Goal: Task Accomplishment & Management: Use online tool/utility

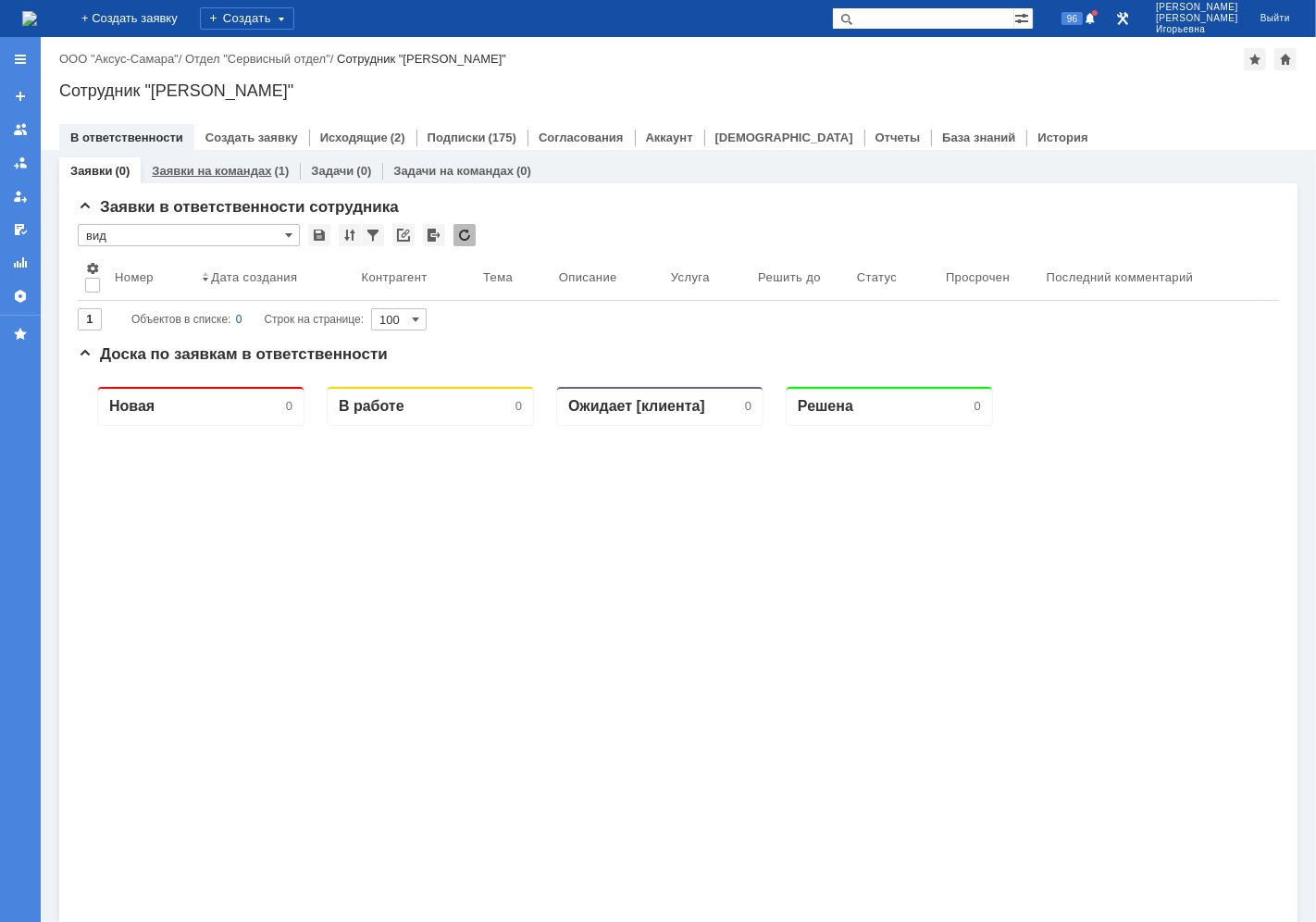
click at [214, 172] on link "Заявки на командах" at bounding box center [211, 171] width 119 height 14
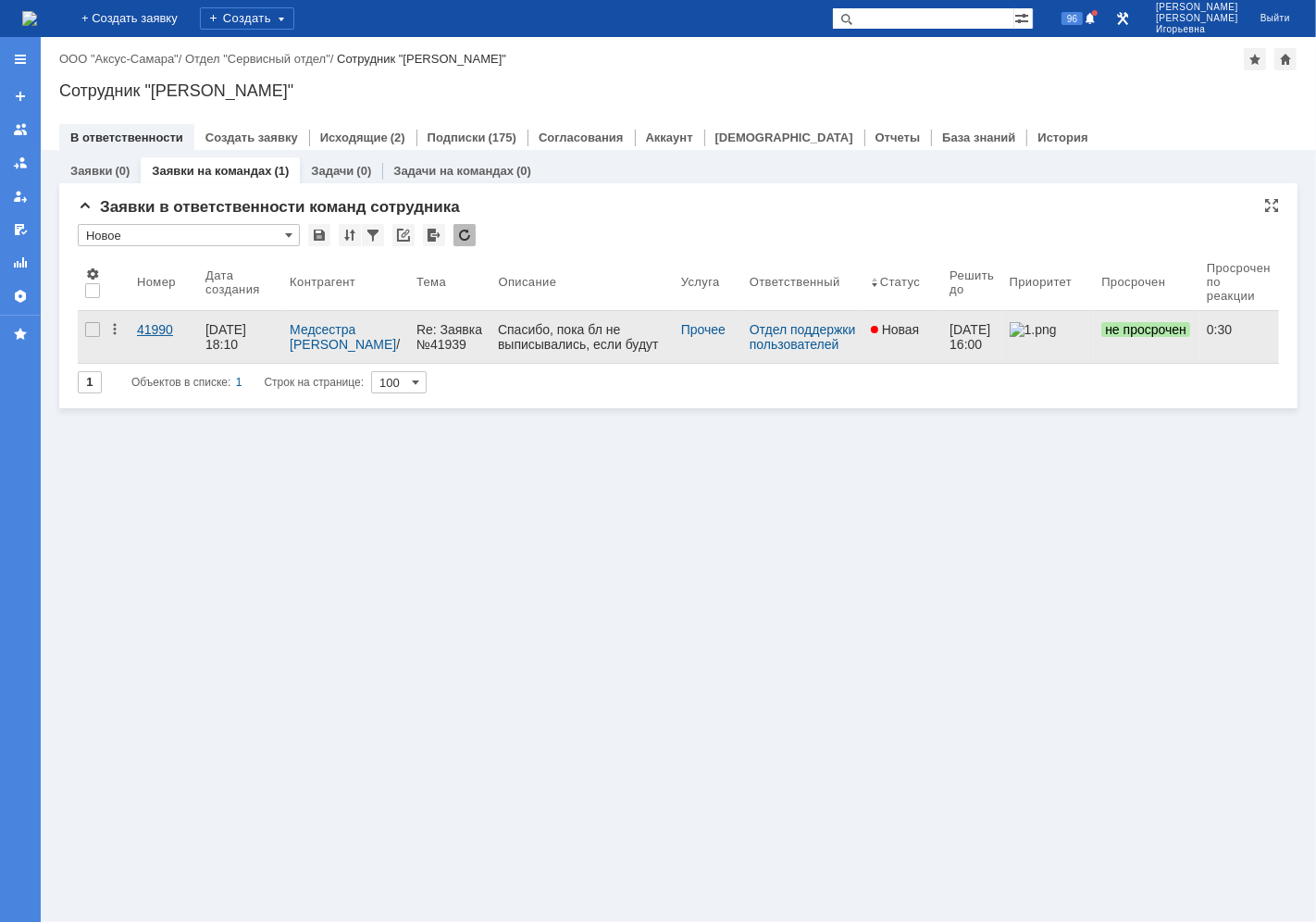
click at [158, 331] on div "41990" at bounding box center [164, 329] width 54 height 15
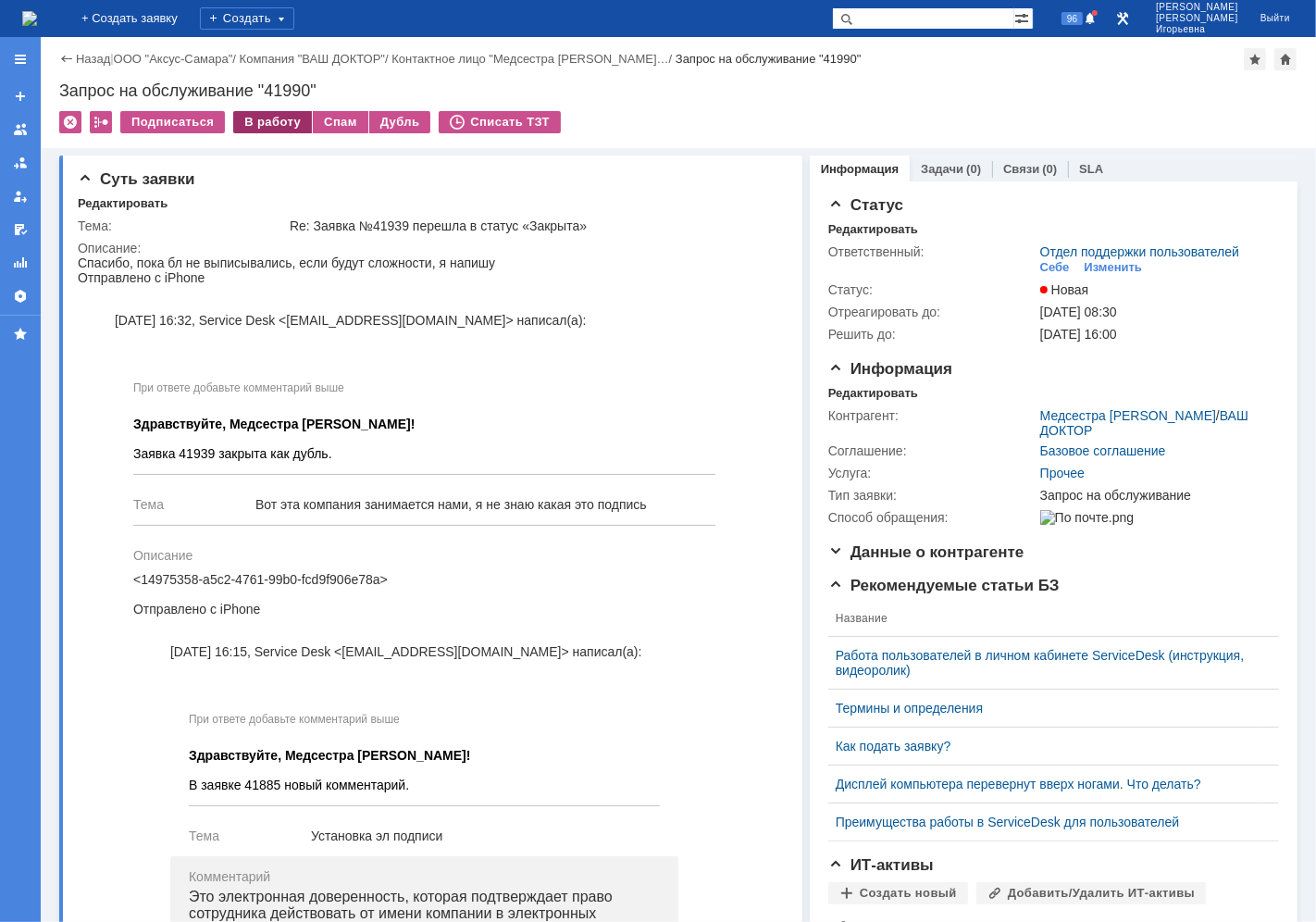
click at [264, 118] on div "В работу" at bounding box center [272, 122] width 78 height 22
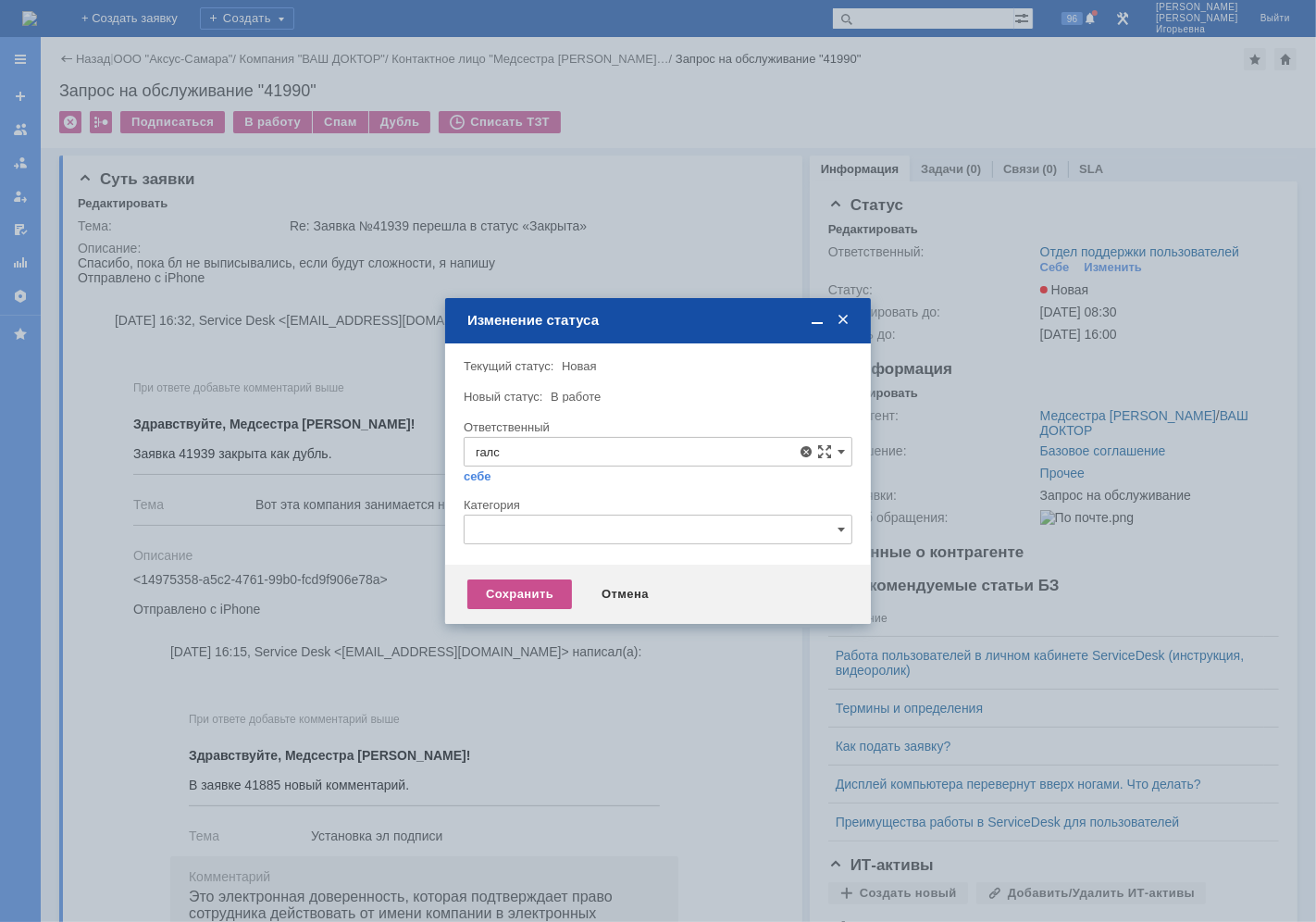
click at [547, 585] on span "[PERSON_NAME]" at bounding box center [658, 585] width 365 height 15
type input "[PERSON_NAME]"
click at [500, 596] on div "Сохранить" at bounding box center [519, 594] width 104 height 30
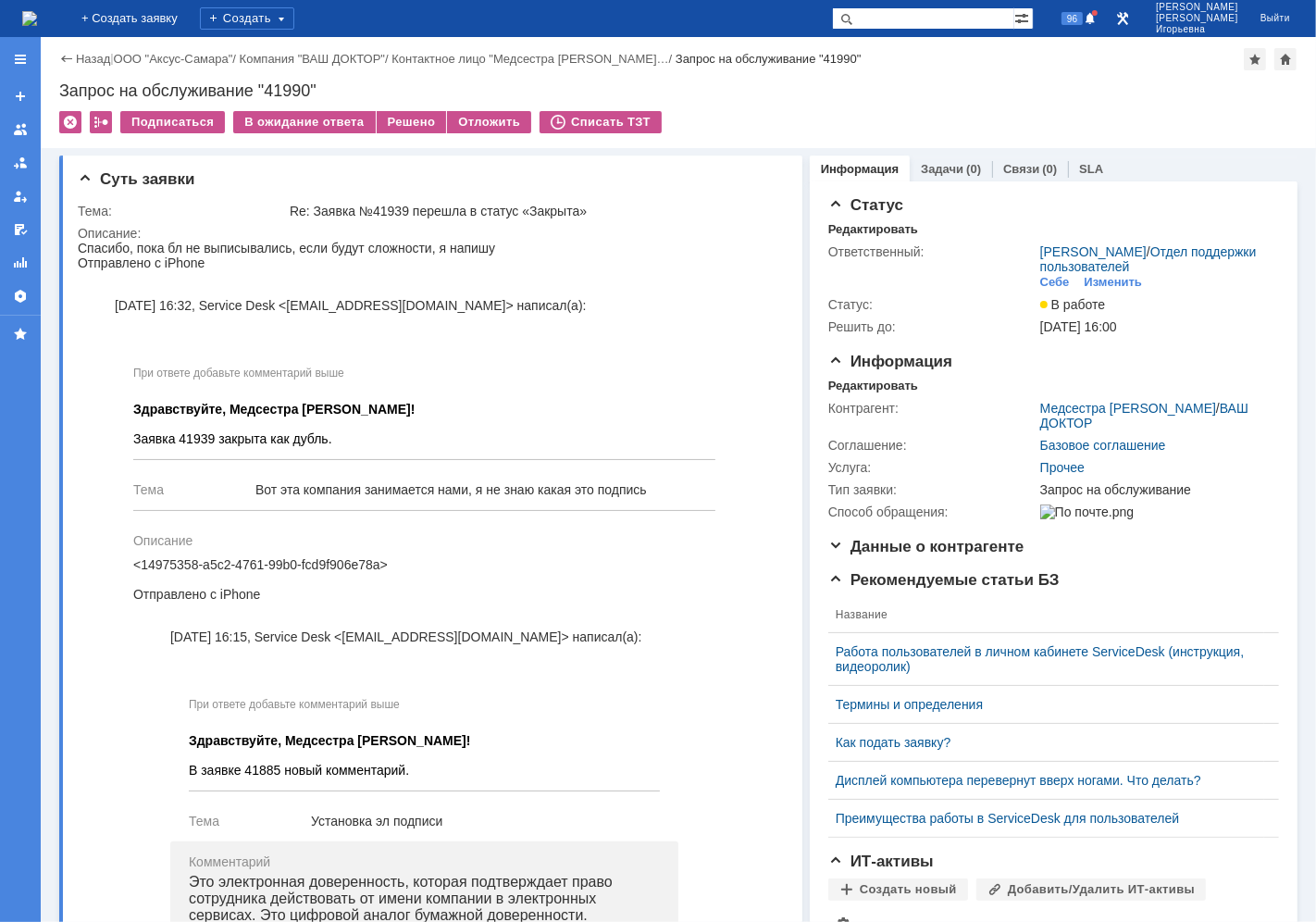
click at [292, 85] on div "Запрос на обслуживание "41990"" at bounding box center [678, 90] width 1239 height 19
copy div "41990"
click at [37, 14] on img at bounding box center [29, 18] width 15 height 15
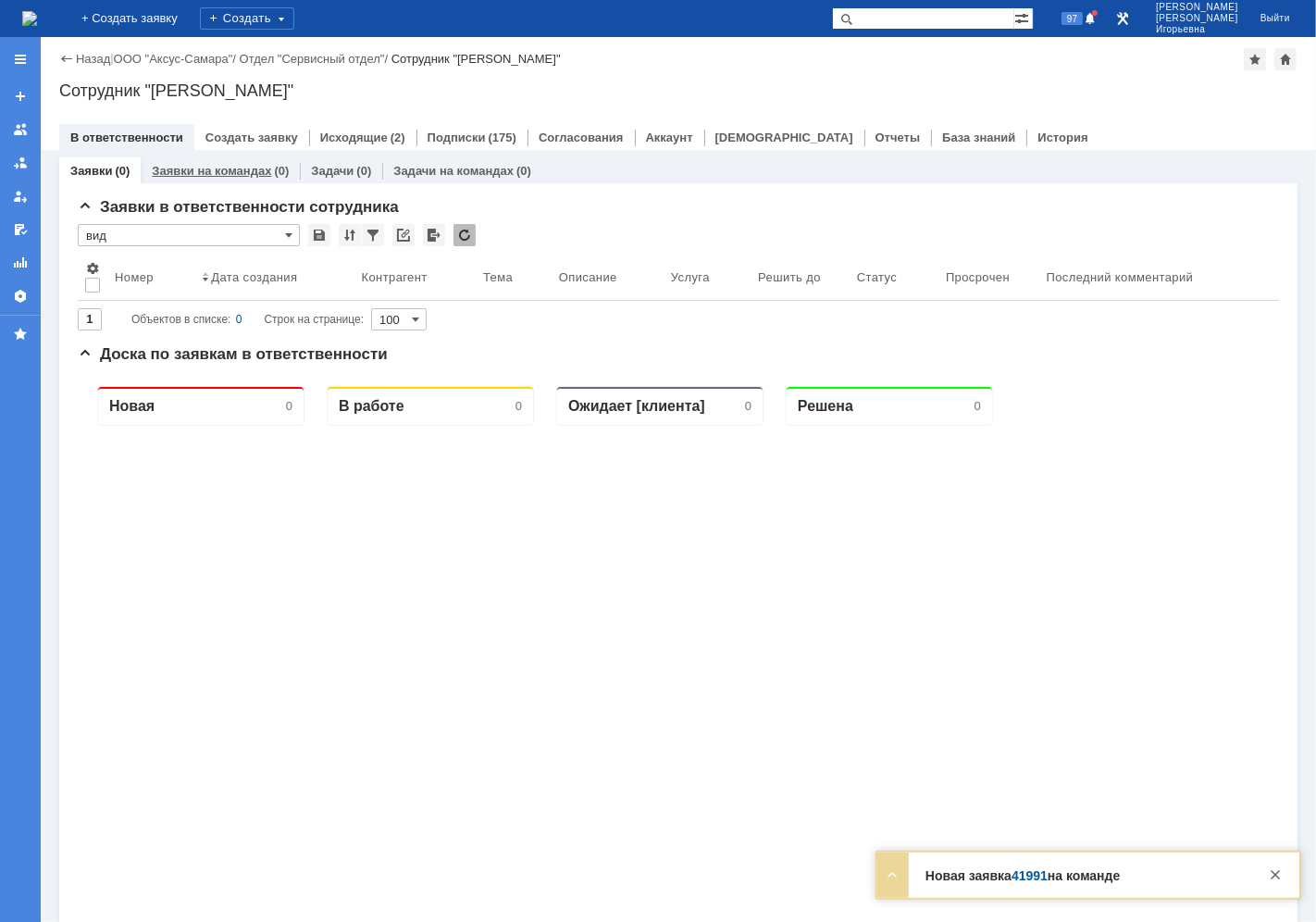
click at [227, 168] on link "Заявки на командах" at bounding box center [211, 171] width 119 height 14
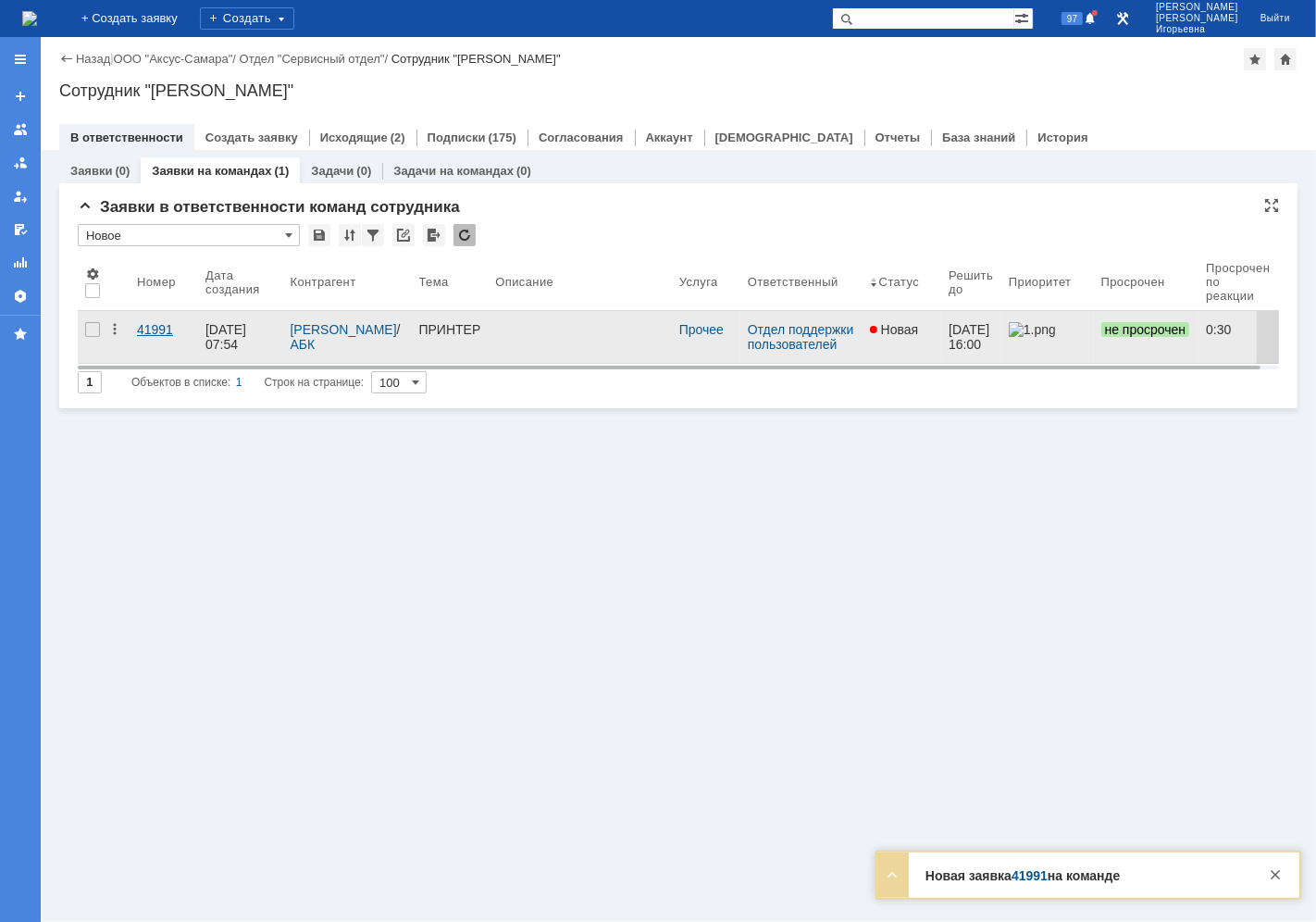
click at [160, 327] on div "41991" at bounding box center [164, 329] width 54 height 15
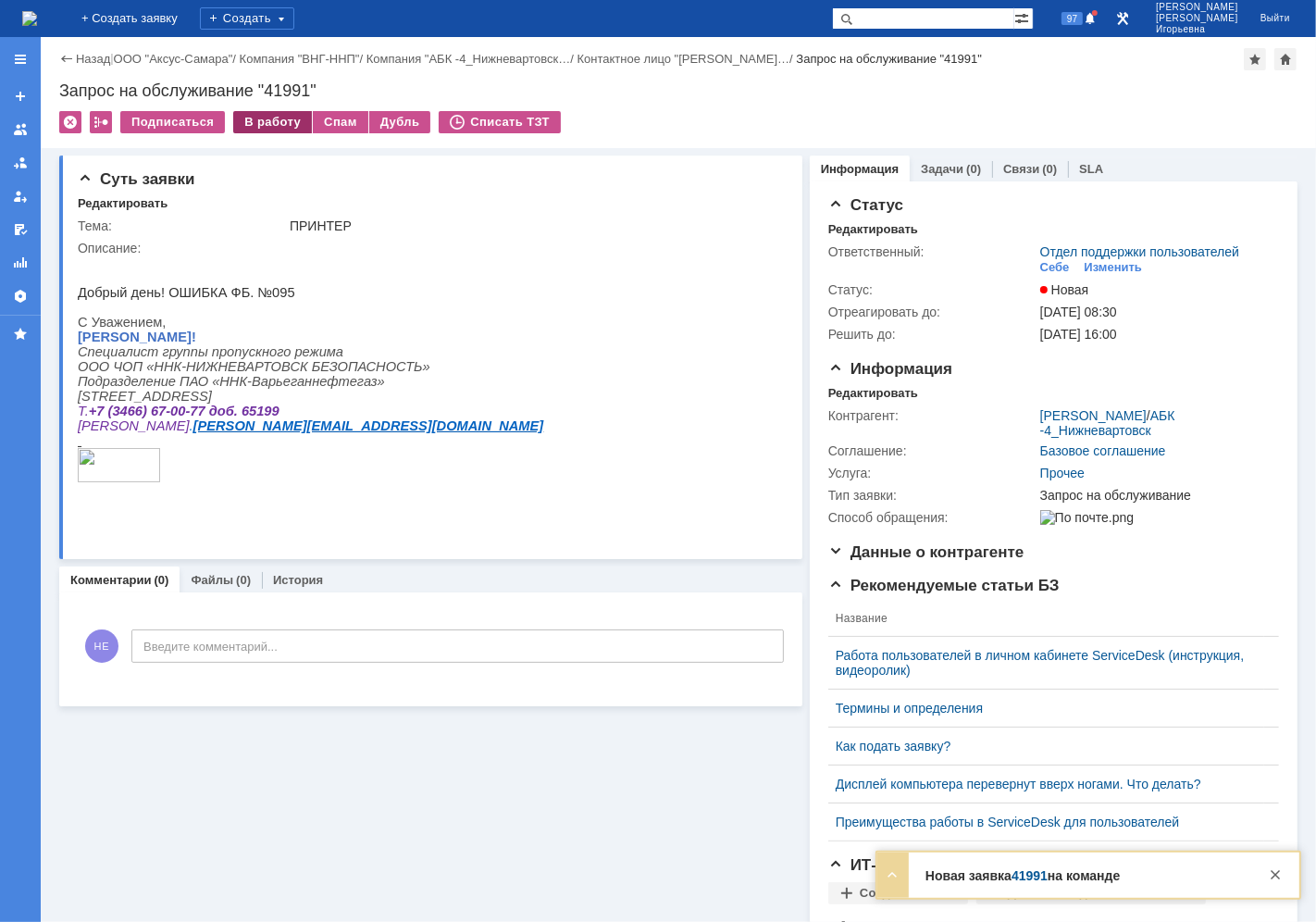
click at [275, 118] on div "В работу" at bounding box center [272, 122] width 78 height 22
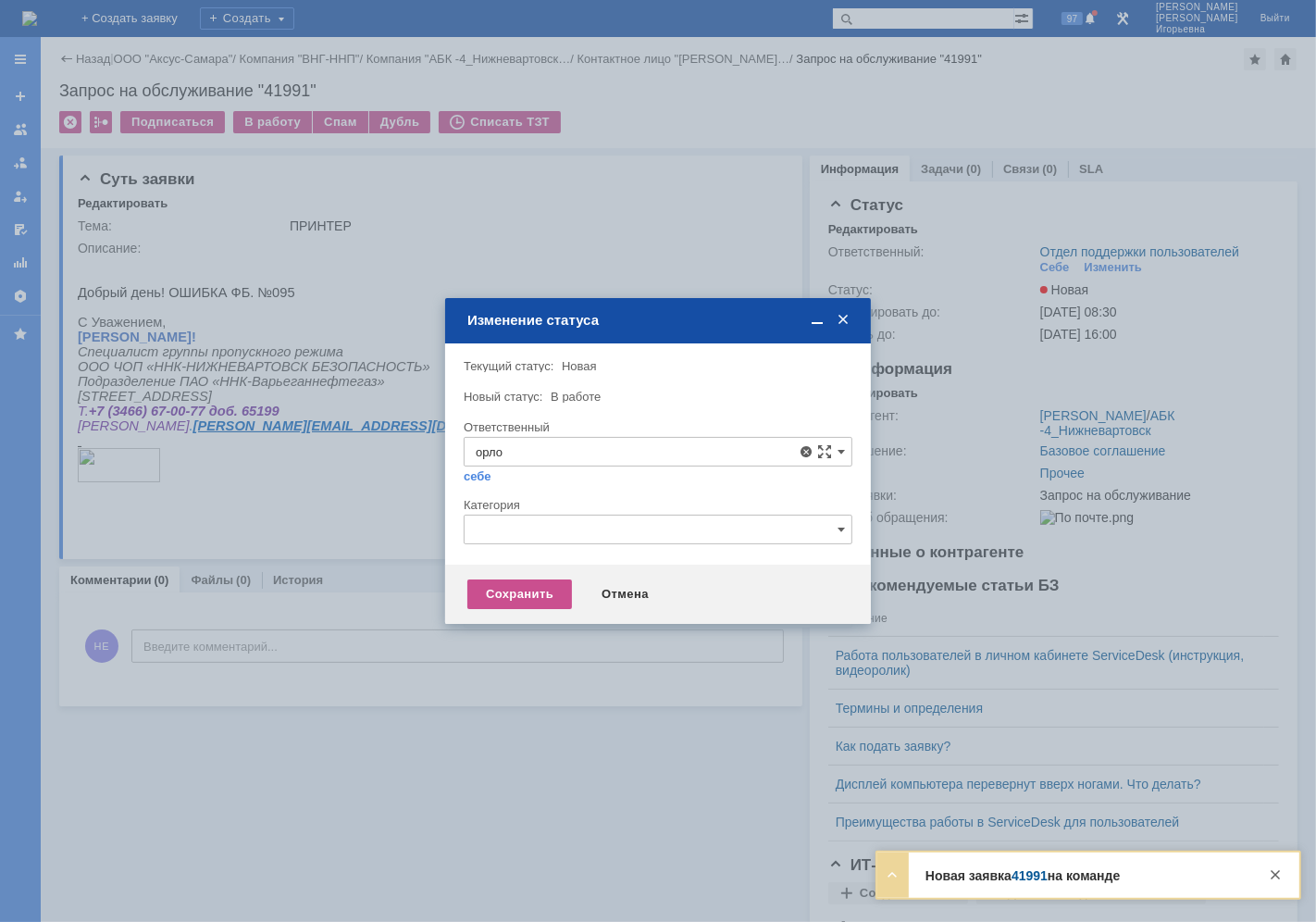
click at [583, 584] on span "[PERSON_NAME]" at bounding box center [658, 585] width 365 height 15
type input "[PERSON_NAME]"
click at [532, 591] on div "Сохранить" at bounding box center [519, 594] width 104 height 30
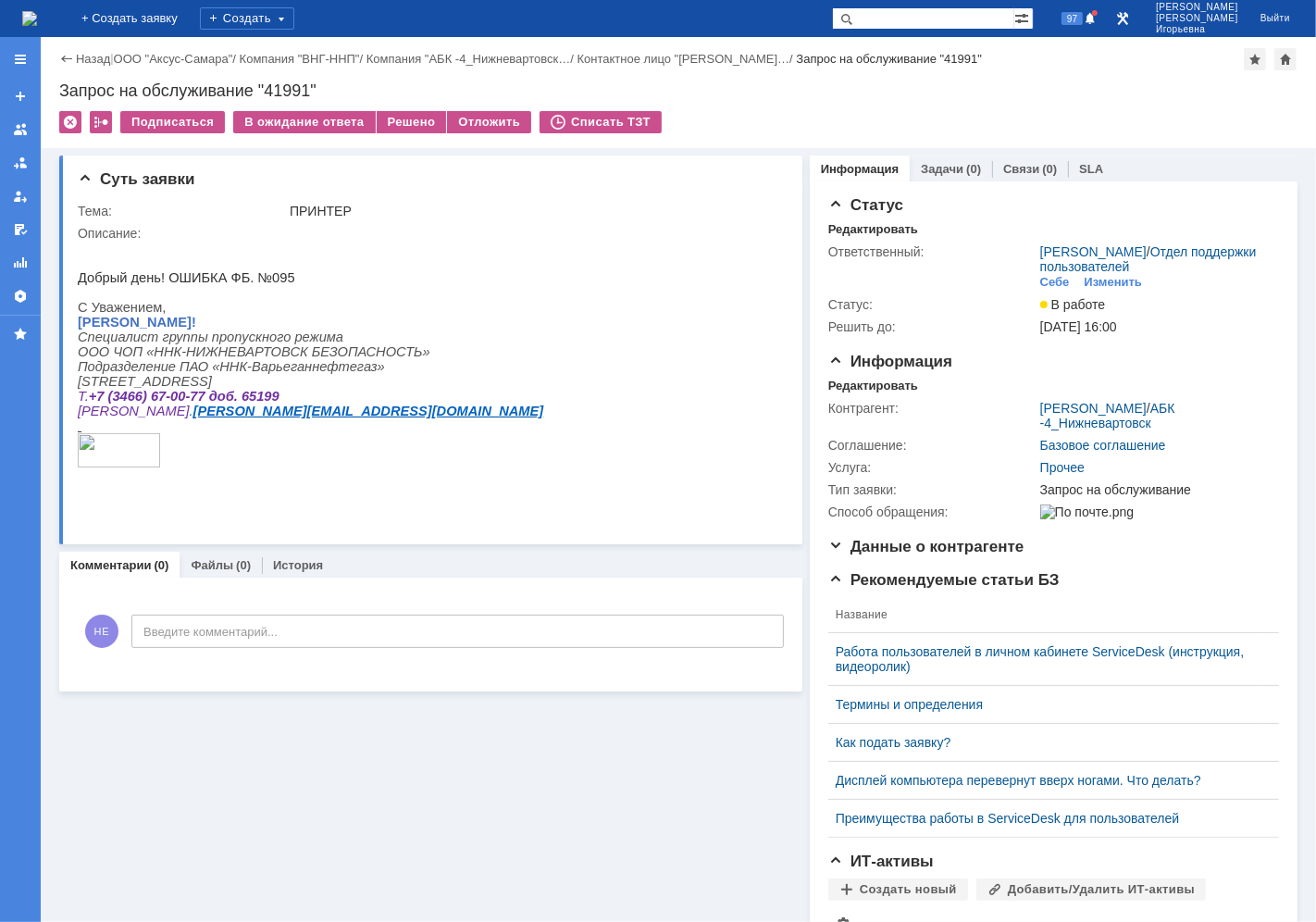
click at [284, 81] on div "Запрос на обслуживание "41991"" at bounding box center [678, 90] width 1239 height 19
copy div "41991"
click at [37, 11] on img at bounding box center [29, 18] width 15 height 15
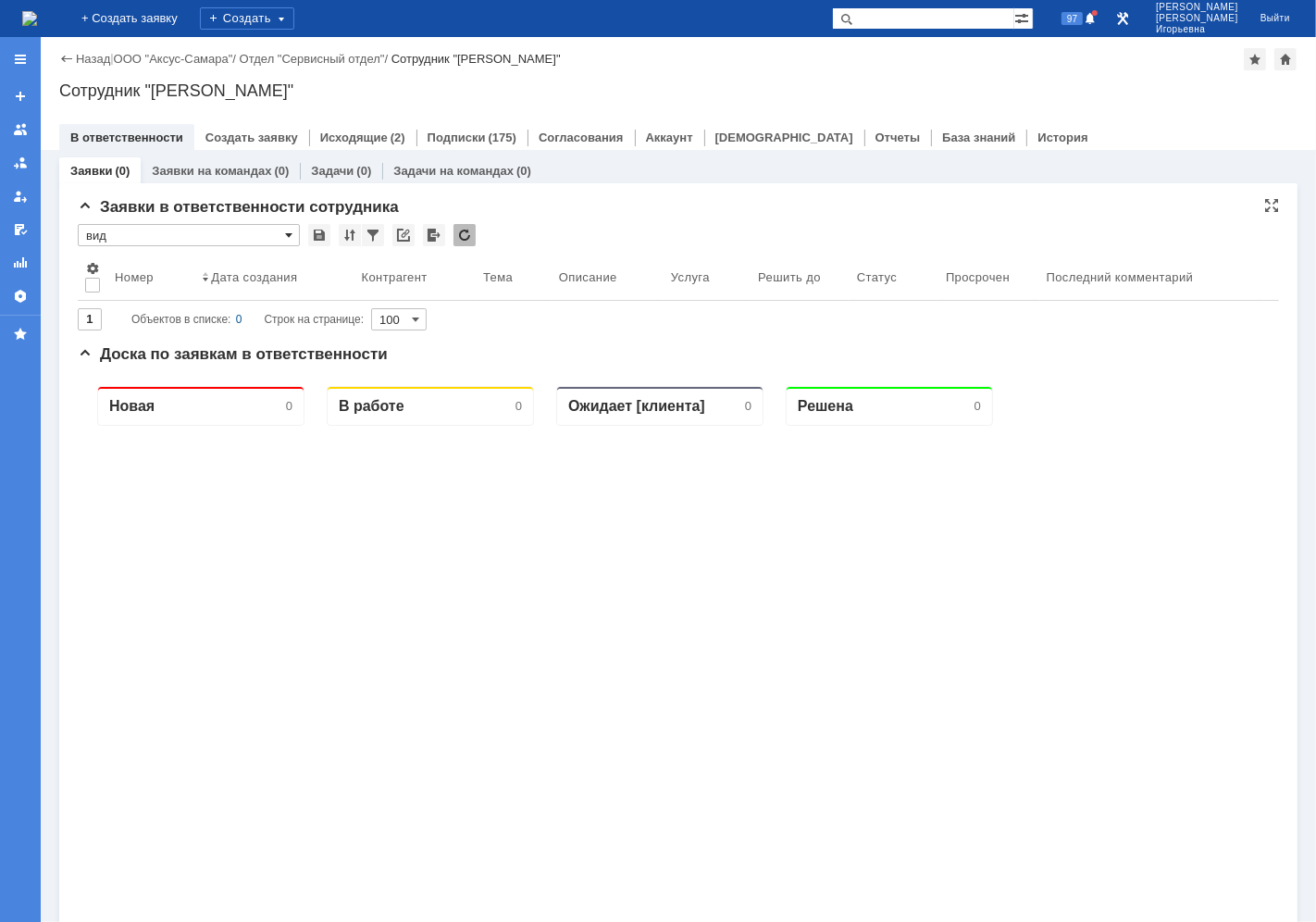
click at [287, 233] on span at bounding box center [289, 235] width 7 height 15
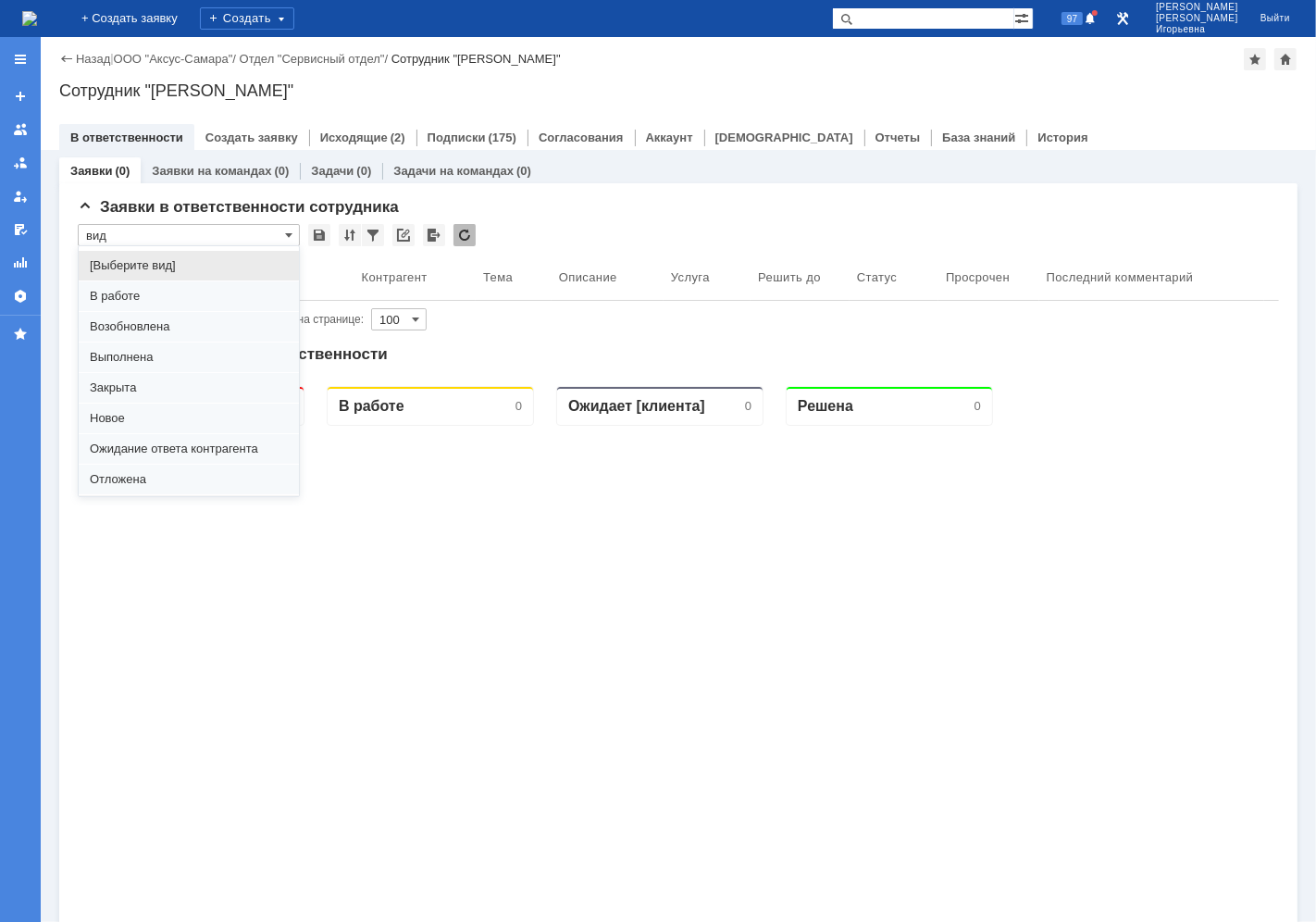
scroll to position [51, 0]
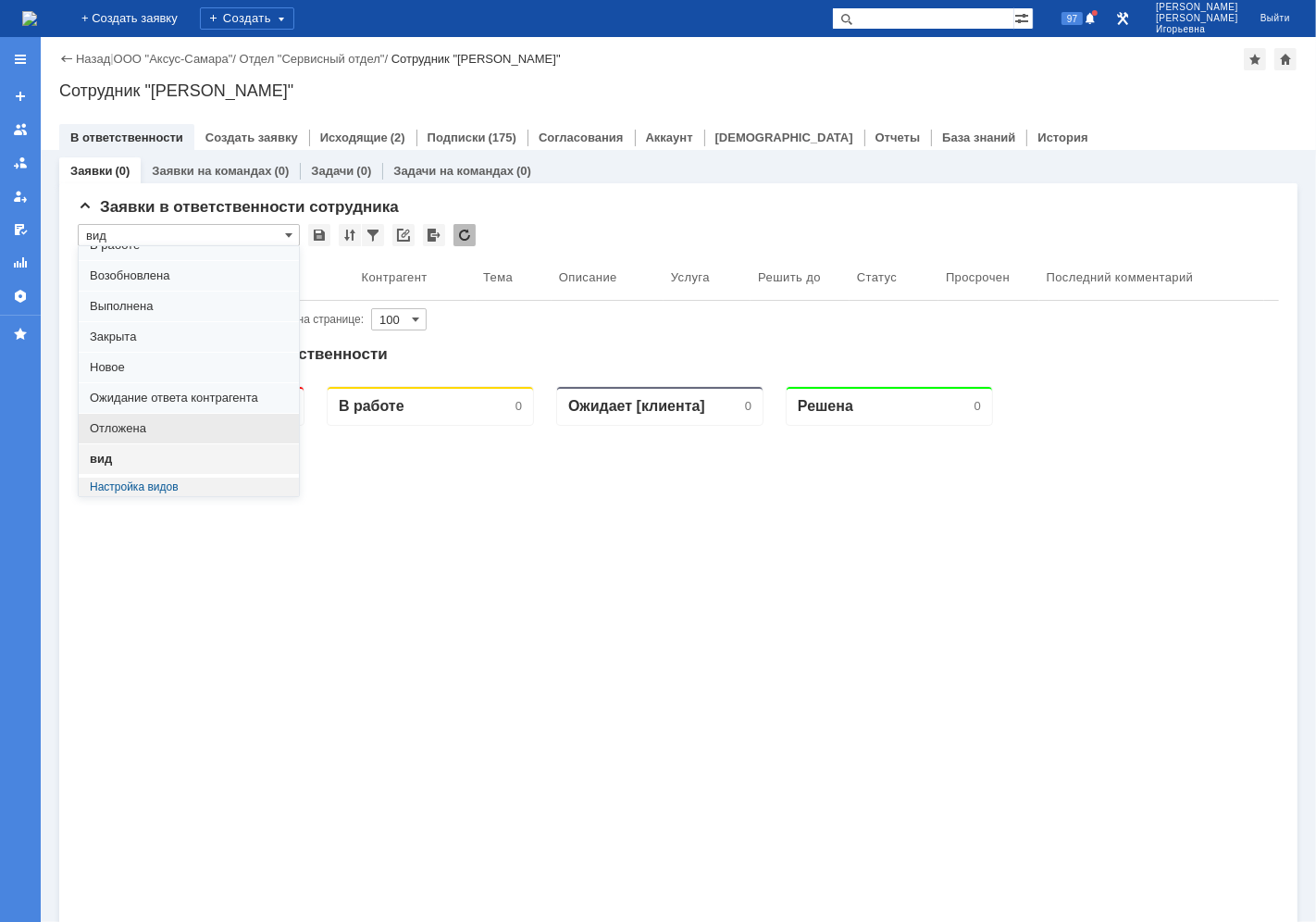
click at [140, 421] on span "Отложена" at bounding box center [189, 428] width 198 height 15
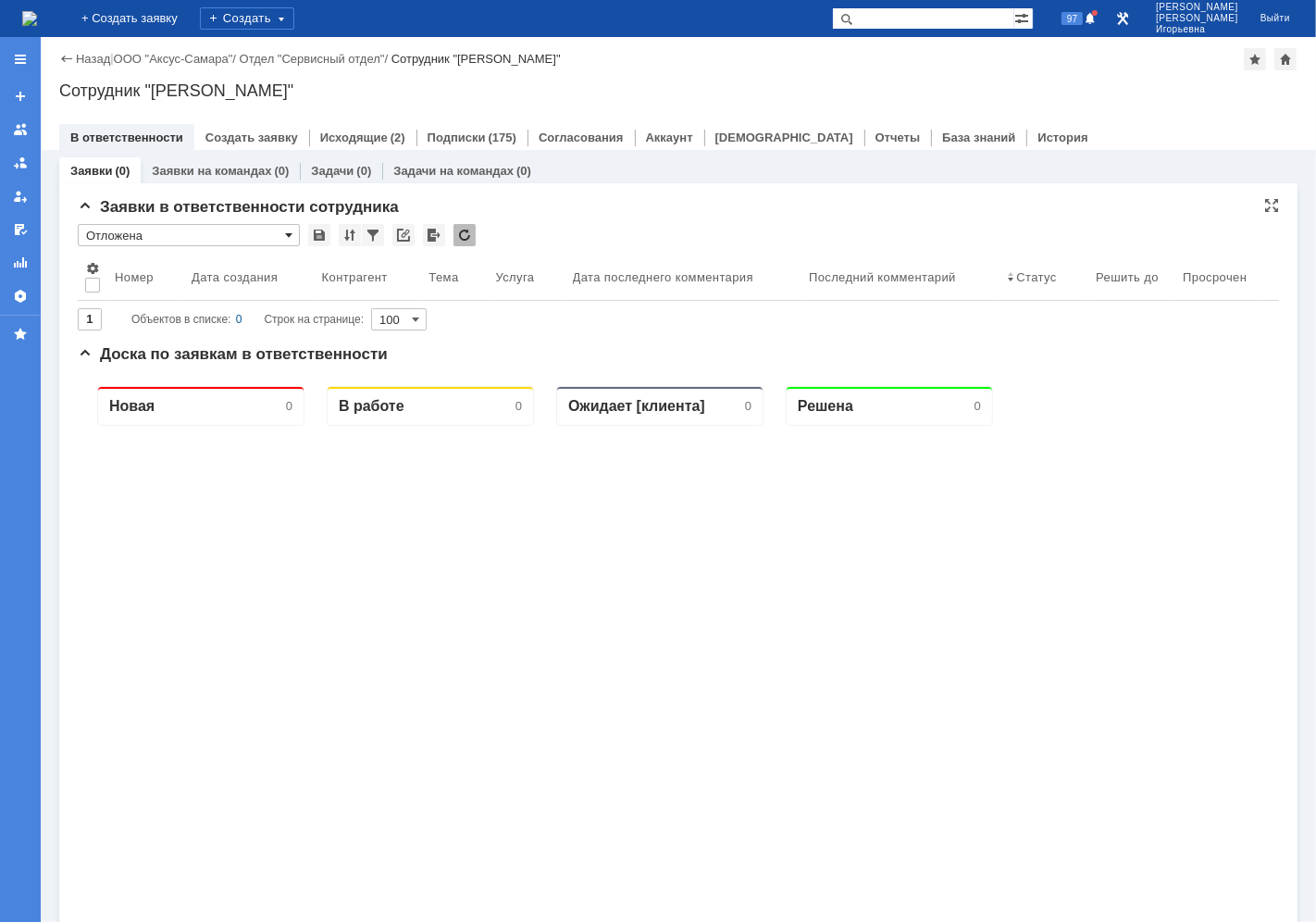
click at [290, 230] on span at bounding box center [289, 235] width 7 height 15
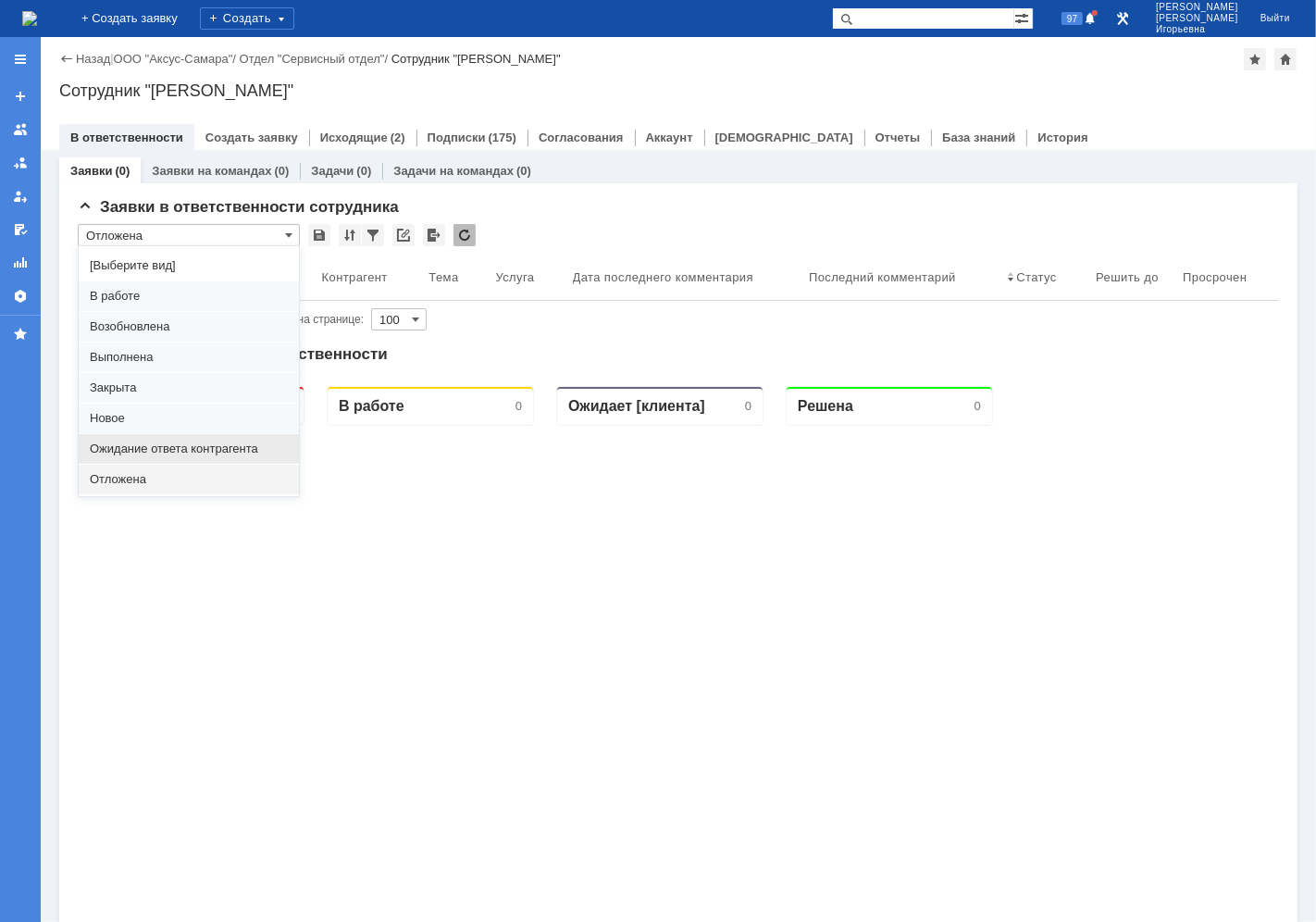
click at [160, 449] on span "Ожидание ответа контрагента" at bounding box center [189, 448] width 198 height 15
type input "Ожидание ответа контрагента"
type input "20"
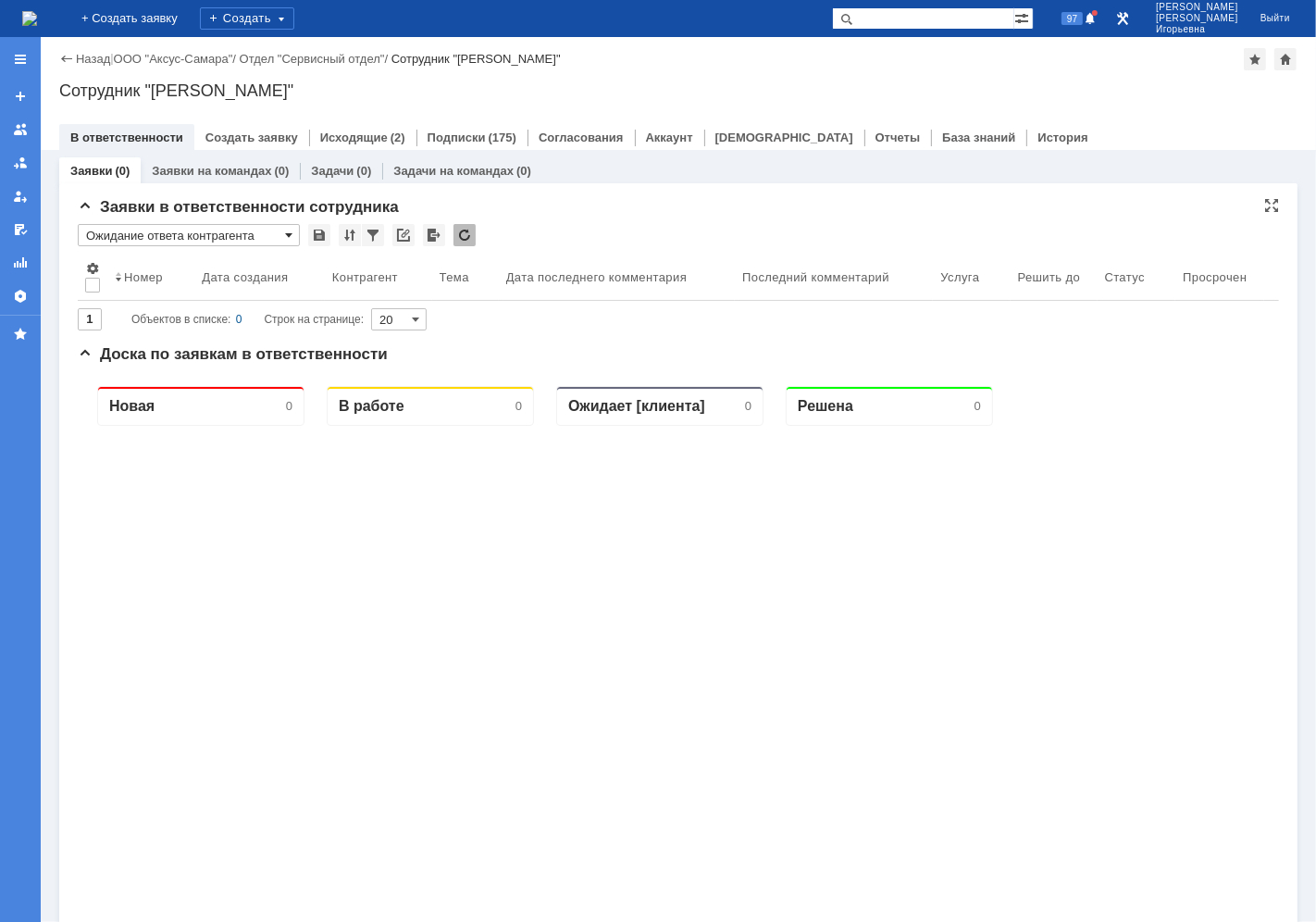
click at [286, 228] on span at bounding box center [289, 235] width 7 height 15
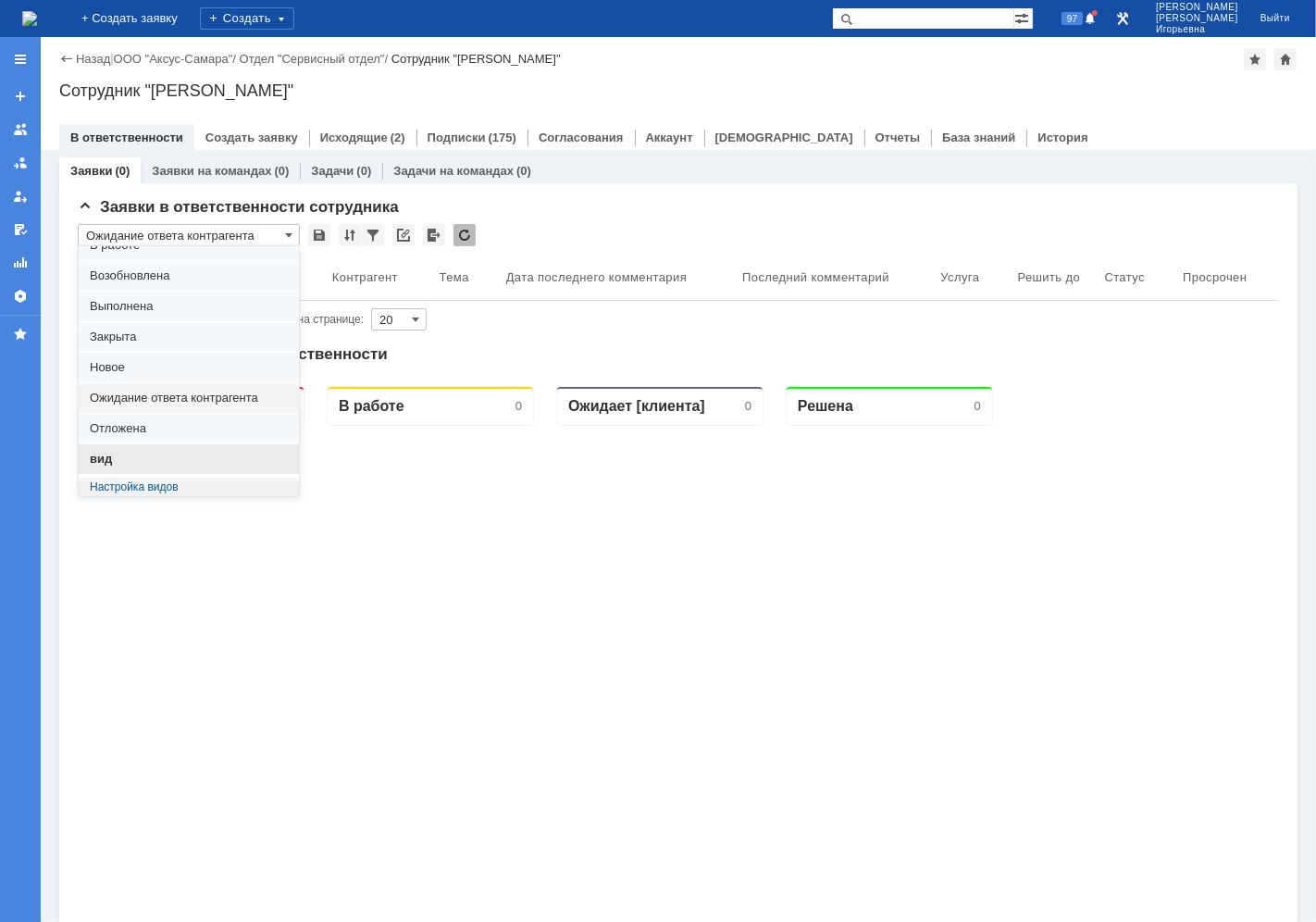
click at [124, 460] on span "вид" at bounding box center [189, 459] width 198 height 15
type input "вид"
type input "100"
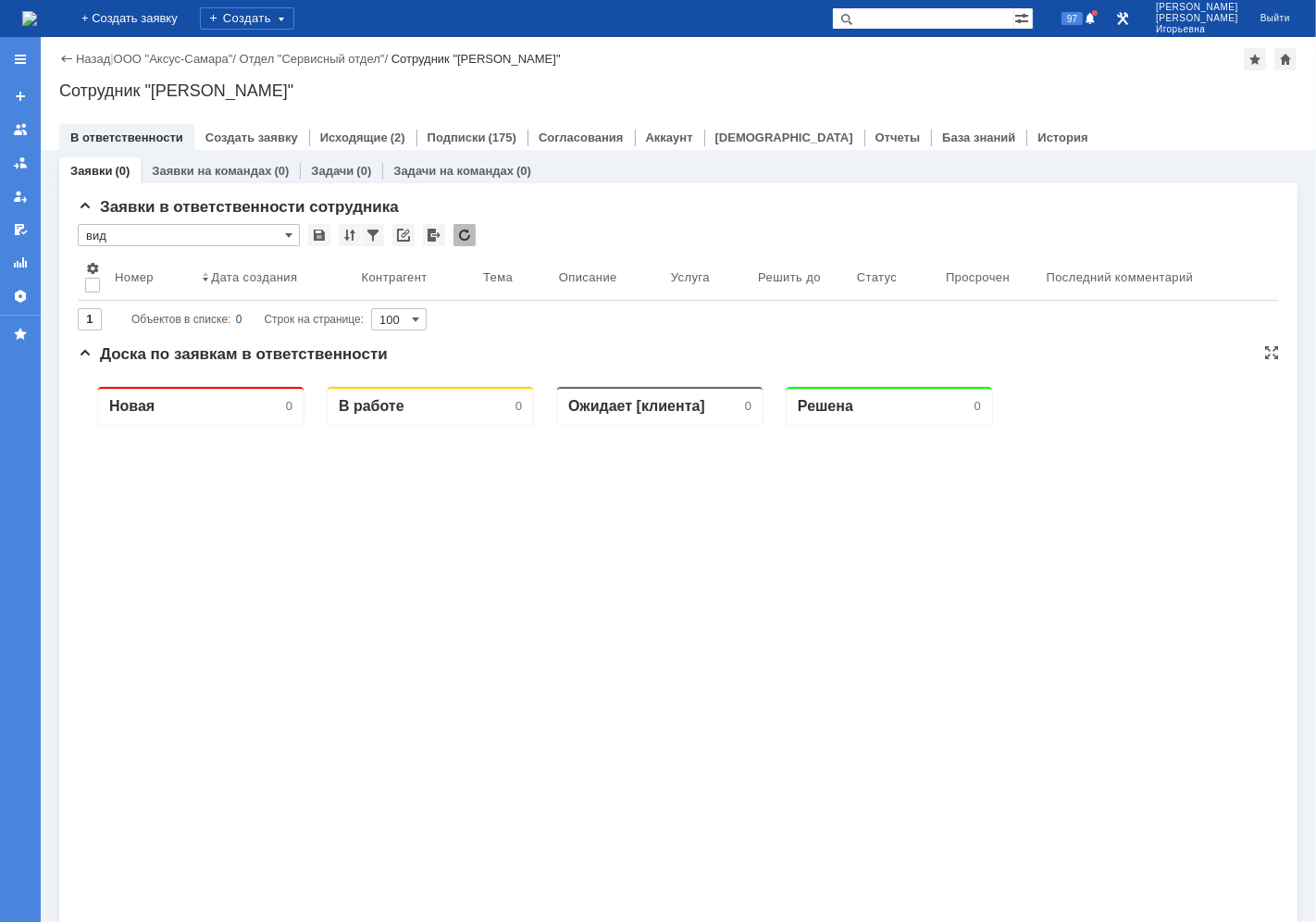
type input "вид"
